Goal: Download file/media

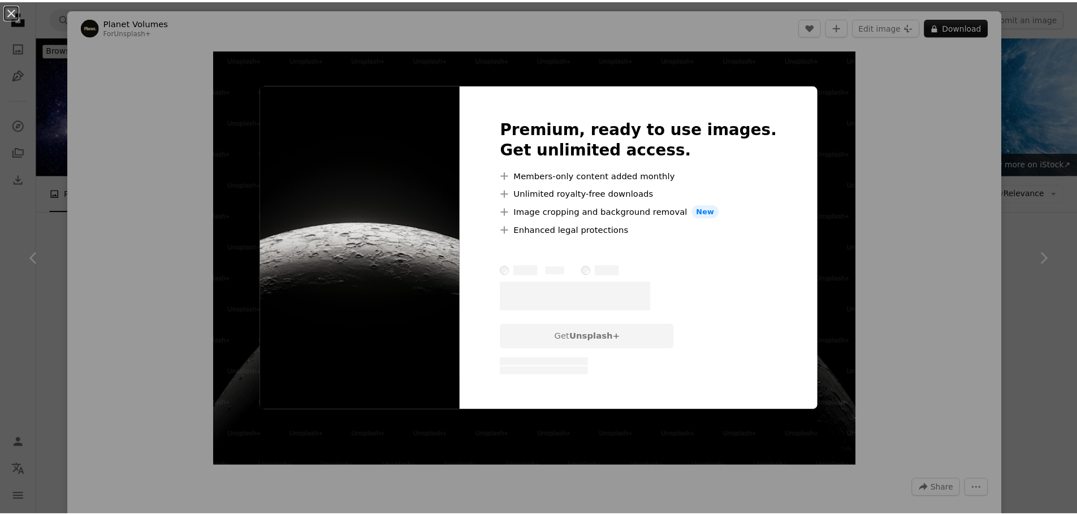
scroll to position [1056, 0]
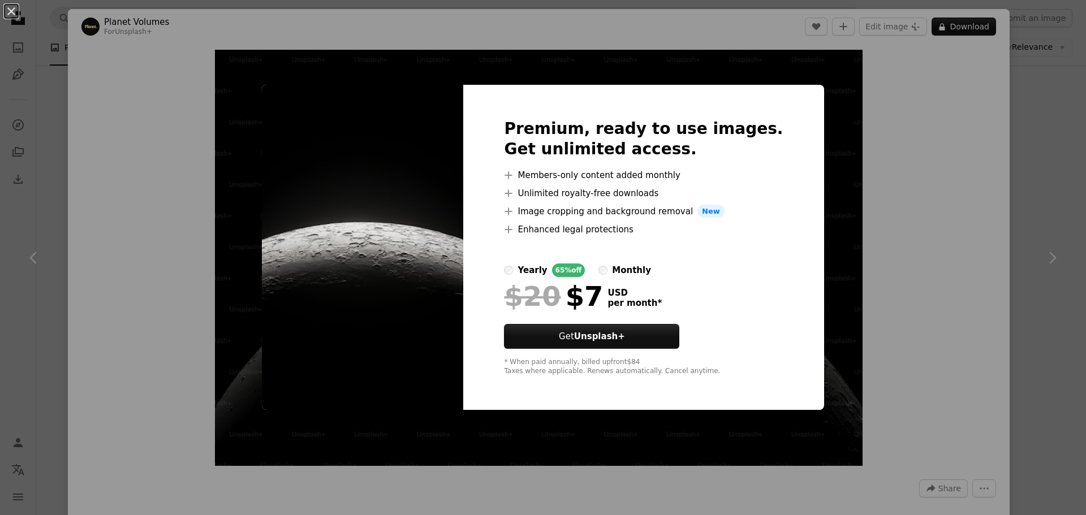
click at [828, 78] on div "An X shape Premium, ready to use images. Get unlimited access. A plus sign Memb…" at bounding box center [543, 257] width 1086 height 515
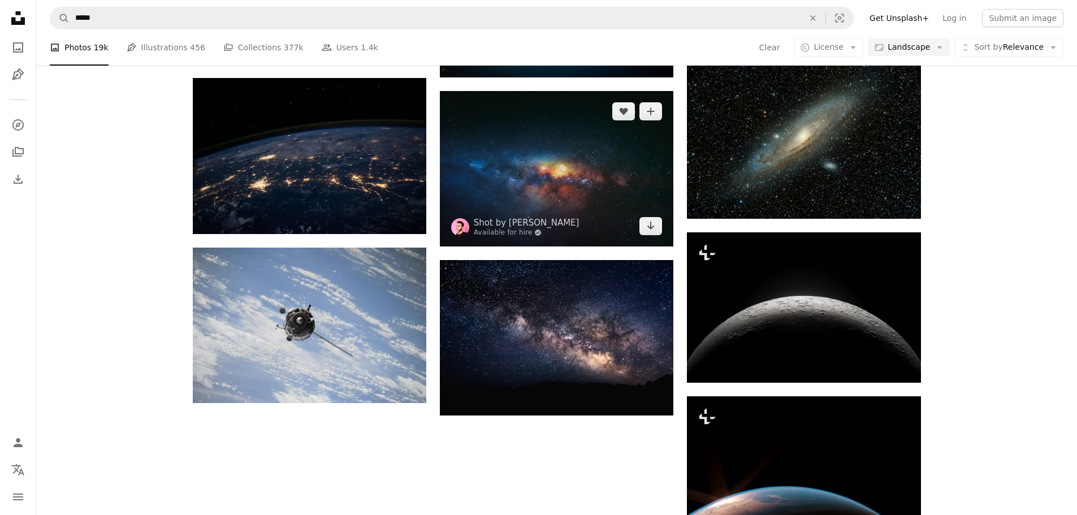
drag, startPoint x: 615, startPoint y: 94, endPoint x: 594, endPoint y: 89, distance: 21.5
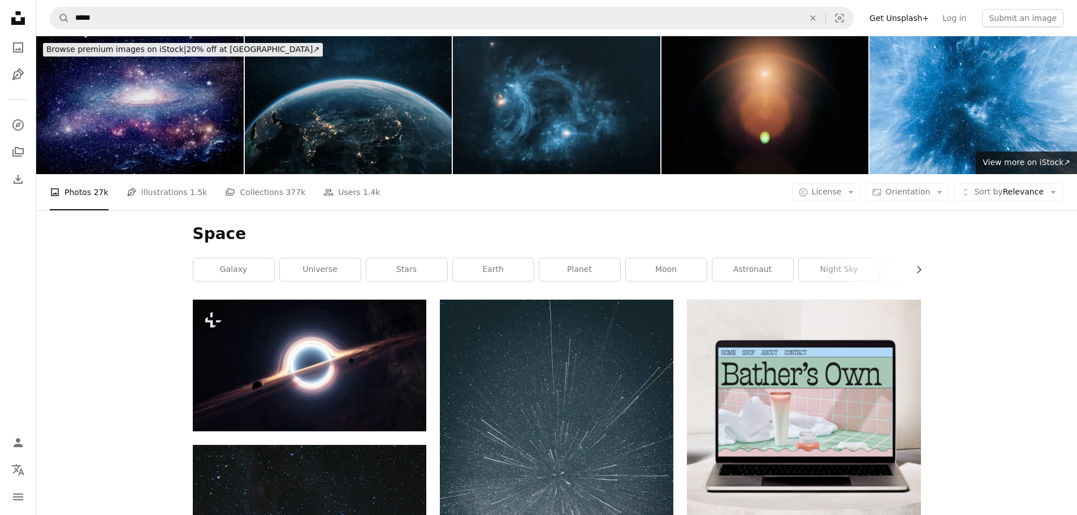
drag, startPoint x: 325, startPoint y: 61, endPoint x: 339, endPoint y: 68, distance: 16.2
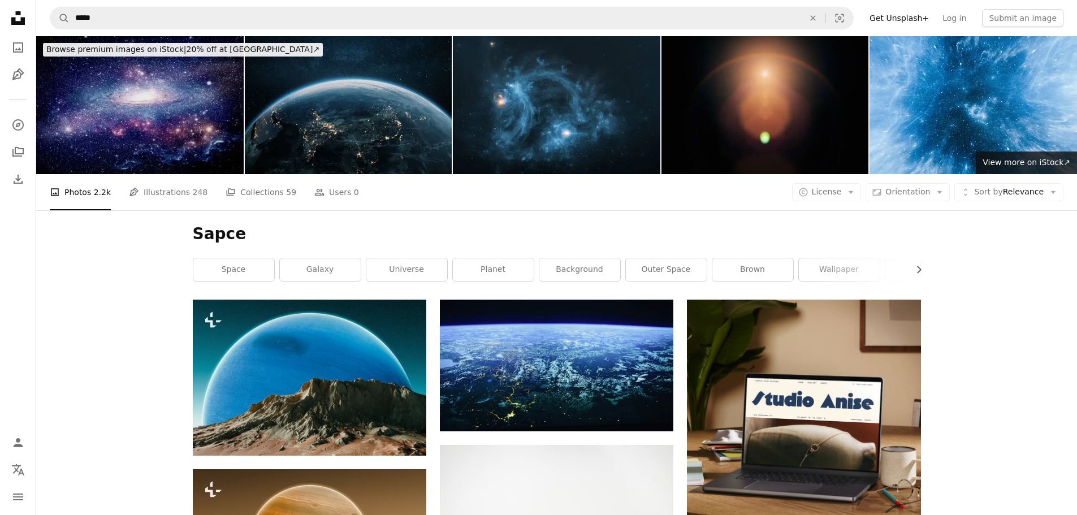
drag, startPoint x: 304, startPoint y: 51, endPoint x: 370, endPoint y: 72, distance: 68.9
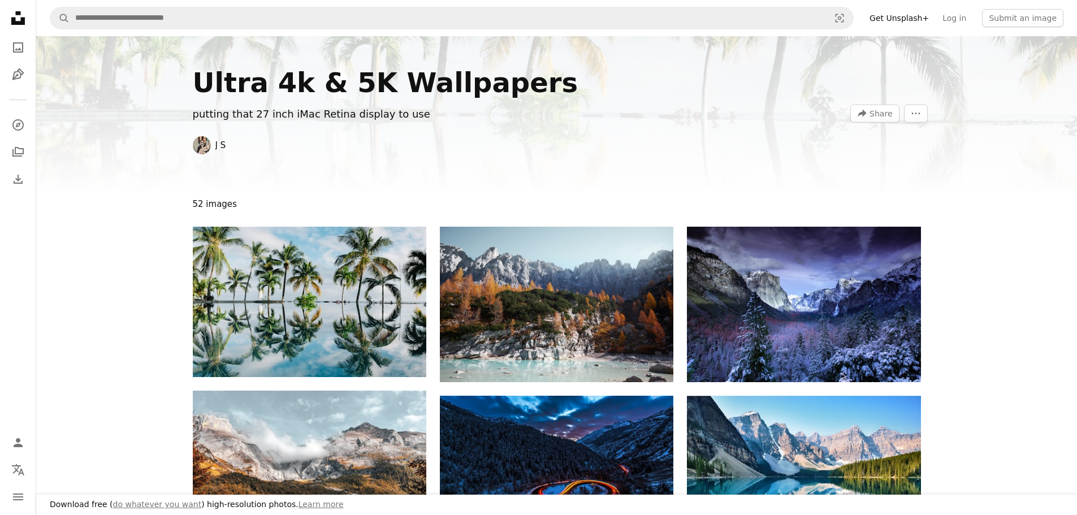
scroll to position [980, 0]
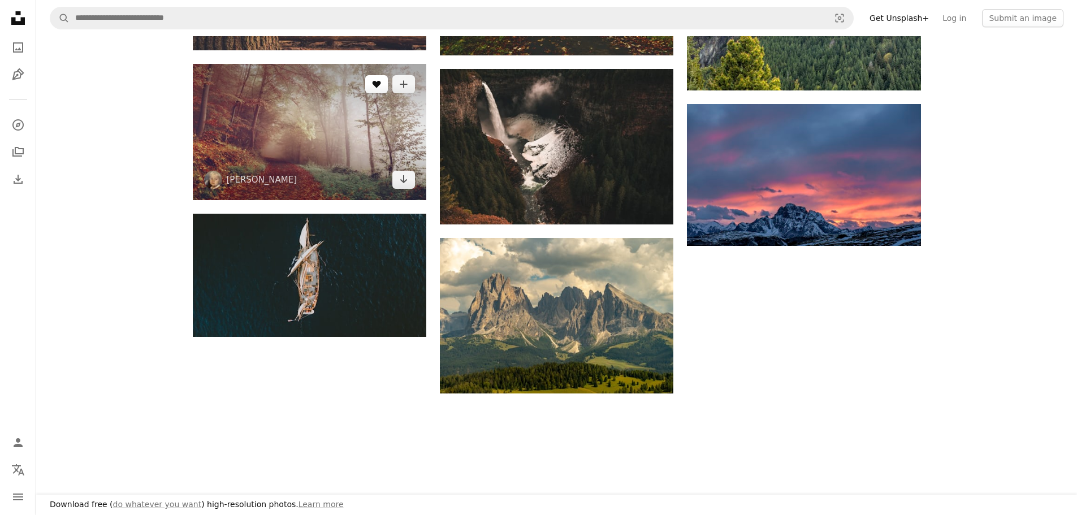
drag, startPoint x: 370, startPoint y: 72, endPoint x: 375, endPoint y: 75, distance: 6.3
